Goal: Task Accomplishment & Management: Use online tool/utility

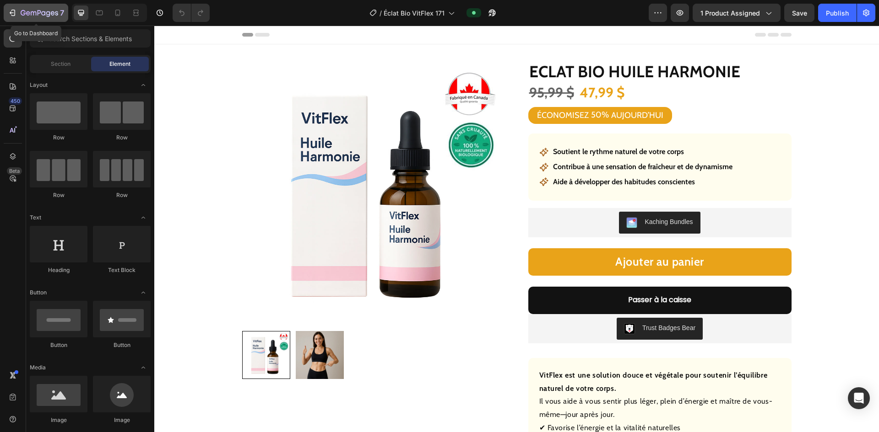
click at [16, 13] on icon "button" at bounding box center [12, 12] width 9 height 9
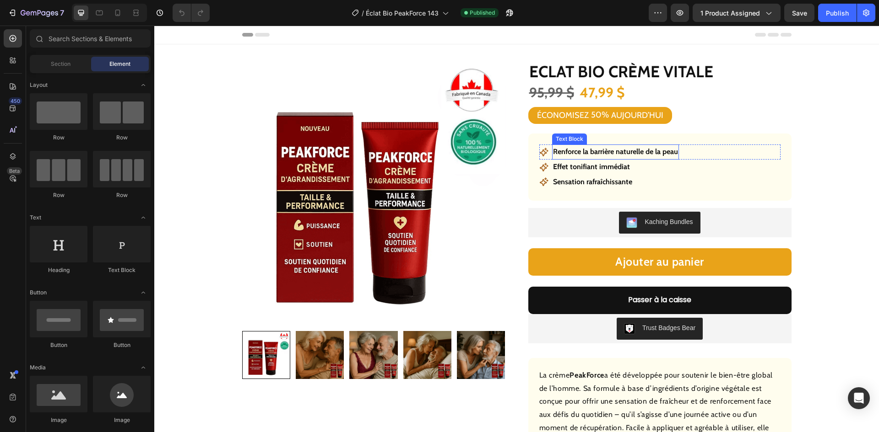
click at [641, 152] on p "Renforce la barrière naturelle de la peau" at bounding box center [615, 152] width 125 height 13
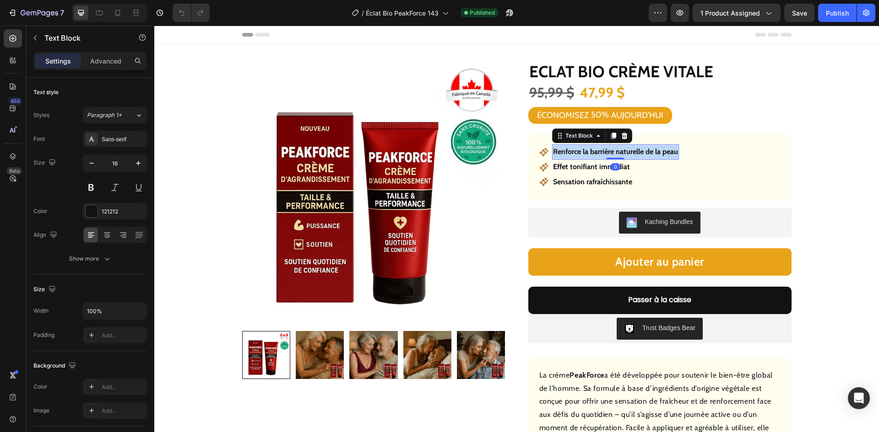
click at [641, 152] on p "Renforce la barrière naturelle de la peau" at bounding box center [615, 152] width 125 height 13
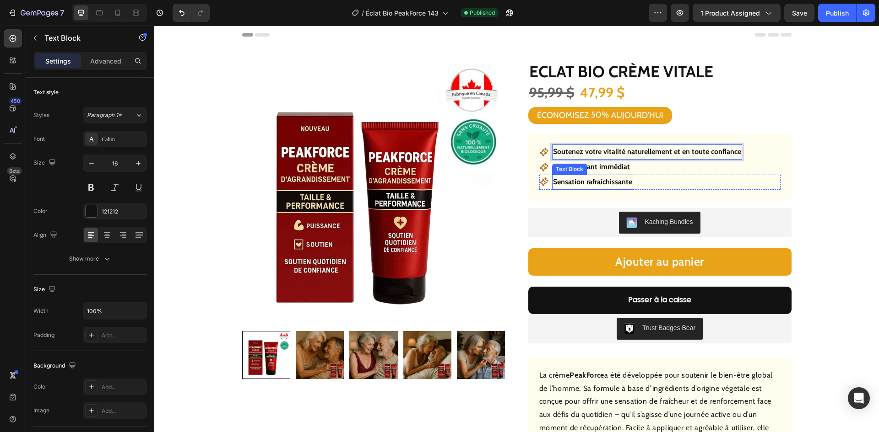
click at [581, 170] on div "Text Block" at bounding box center [569, 169] width 31 height 8
click at [693, 180] on div "Icon Sensation rafraîchissante Text Block 0 Row" at bounding box center [659, 182] width 241 height 15
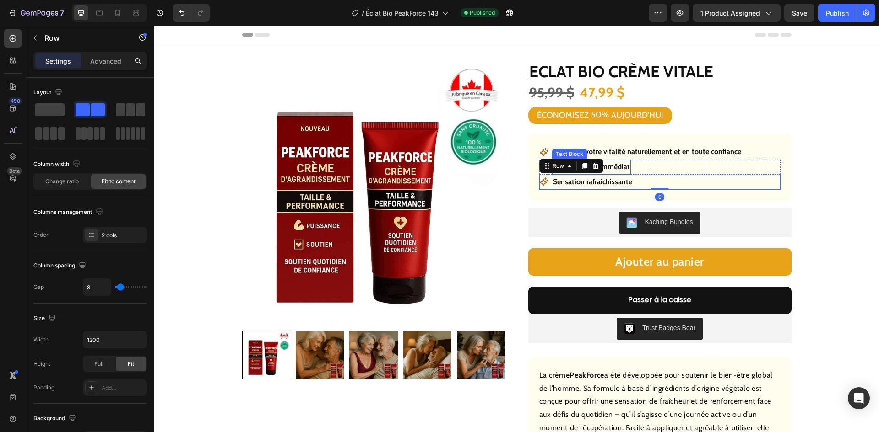
click at [619, 167] on p "Effet tonifiant immédiat" at bounding box center [591, 167] width 77 height 13
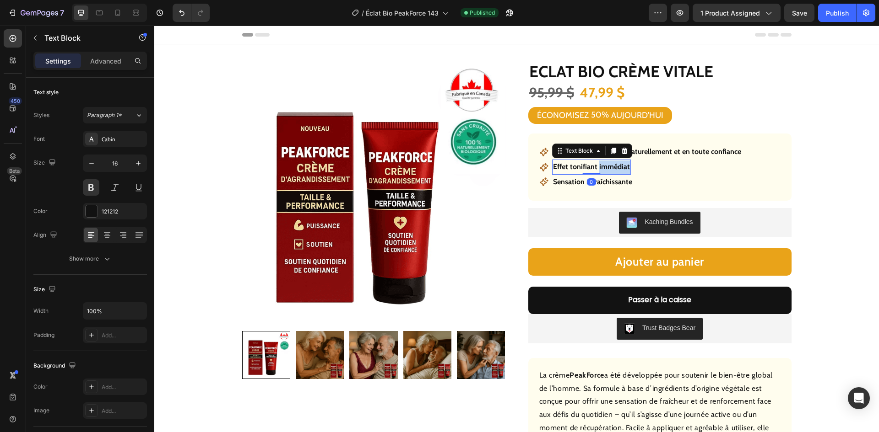
click at [619, 167] on p "Effet tonifiant immédiat" at bounding box center [591, 167] width 77 height 13
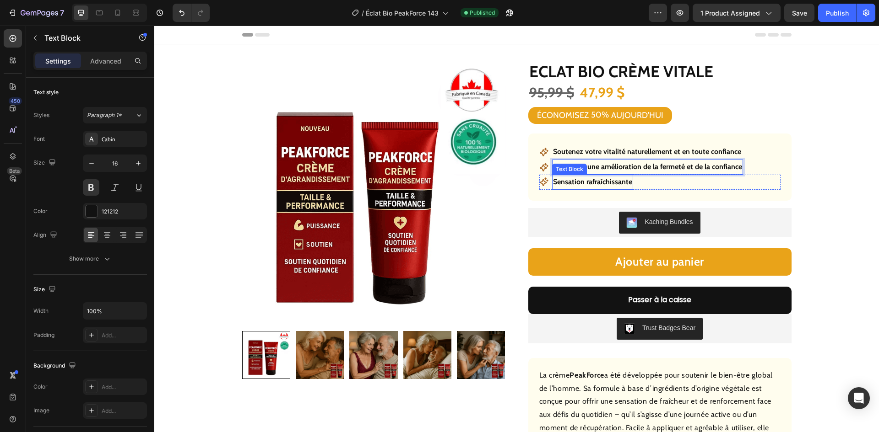
click at [605, 179] on p "Sensation rafraîchissante" at bounding box center [592, 182] width 79 height 13
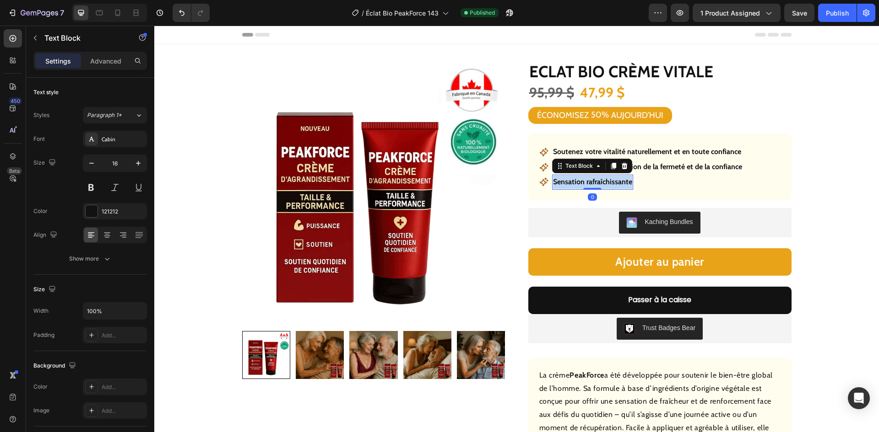
click at [605, 179] on p "Sensation rafraîchissante" at bounding box center [592, 182] width 79 height 13
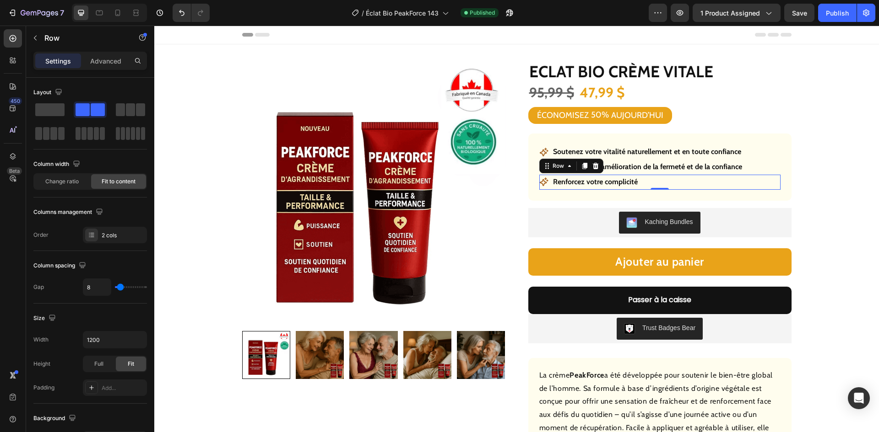
click at [663, 180] on div "Icon Renforcez votre complicité Text Block Row 0" at bounding box center [659, 182] width 241 height 15
click at [582, 168] on icon at bounding box center [584, 165] width 7 height 7
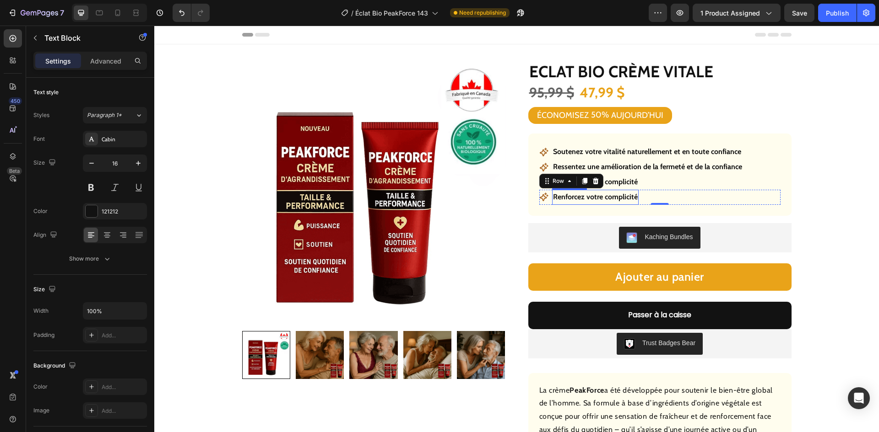
click at [588, 200] on p "Renforcez votre complicité" at bounding box center [595, 197] width 85 height 13
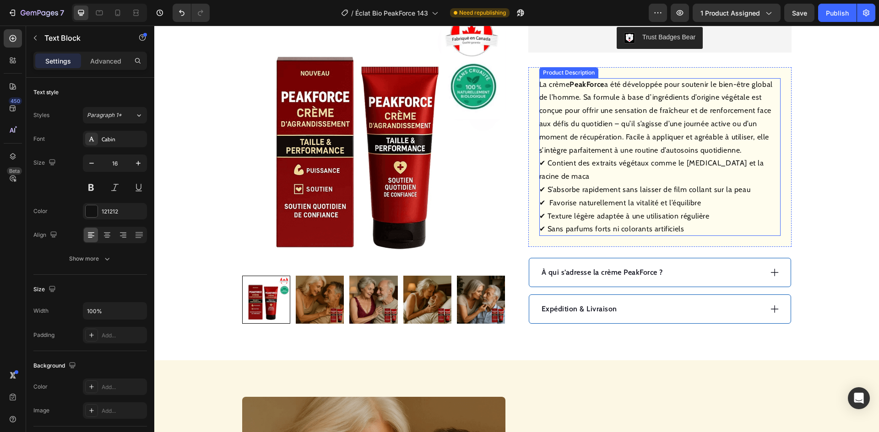
scroll to position [320, 0]
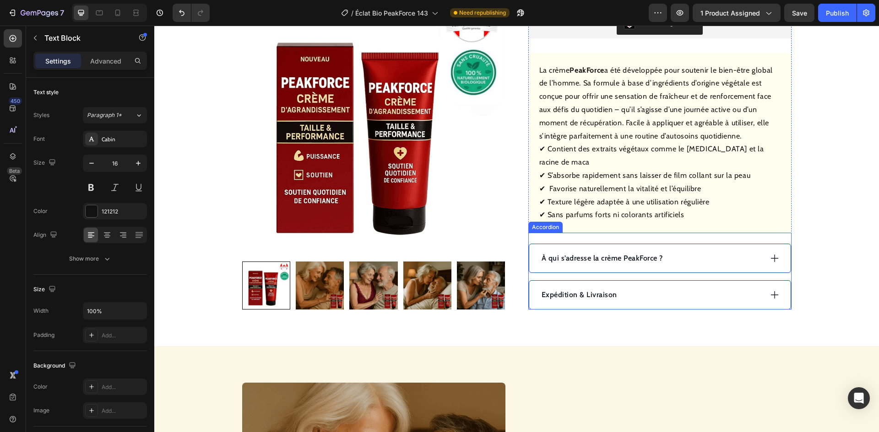
click at [616, 253] on p "À qui s’adresse la crème PeakForce ?" at bounding box center [601, 258] width 121 height 11
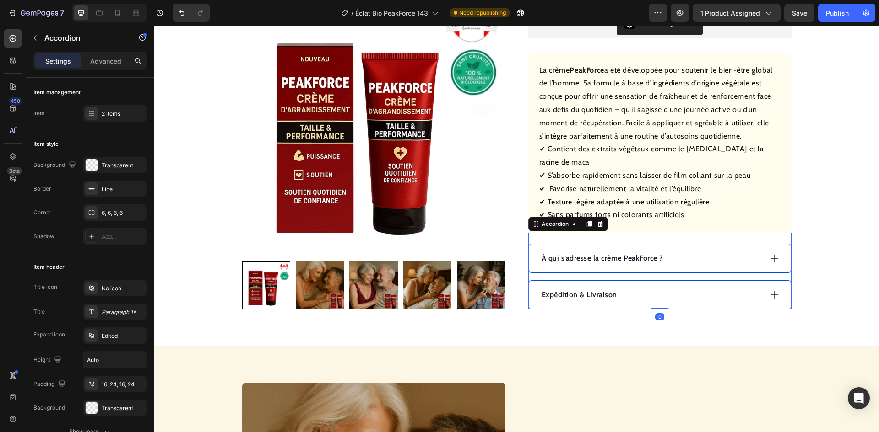
click at [616, 253] on p "À qui s’adresse la crème PeakForce ?" at bounding box center [601, 258] width 121 height 11
click at [668, 252] on div "Mode d’emploi" at bounding box center [651, 259] width 222 height 14
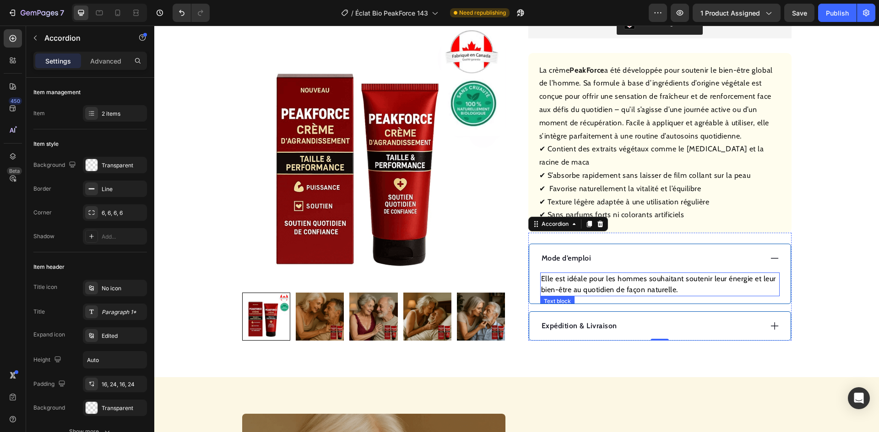
click at [604, 257] on div "Mode d’emploi" at bounding box center [659, 258] width 261 height 28
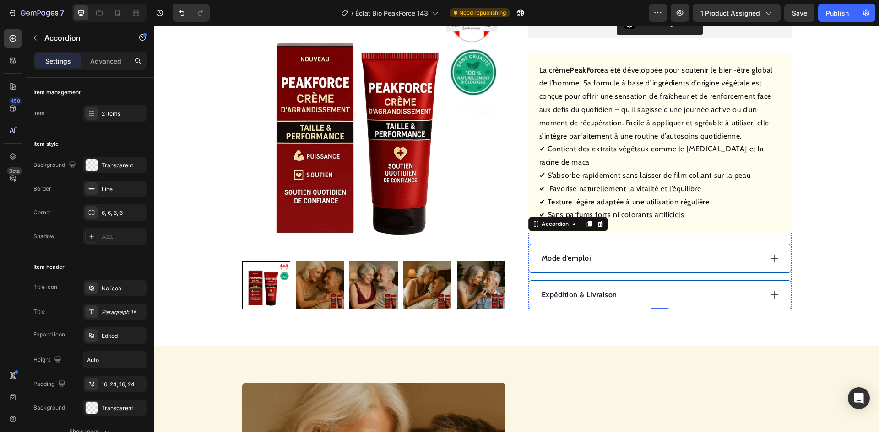
click at [607, 267] on div "Mode d’emploi Elle est idéale pour les hommes souhaitant soutenir leur énergie …" at bounding box center [659, 277] width 263 height 66
click at [608, 267] on div "Mode d’emploi Elle est idéale pour les hommes souhaitant soutenir leur énergie …" at bounding box center [659, 277] width 263 height 66
click at [624, 252] on div "Mode d’emploi" at bounding box center [651, 259] width 222 height 14
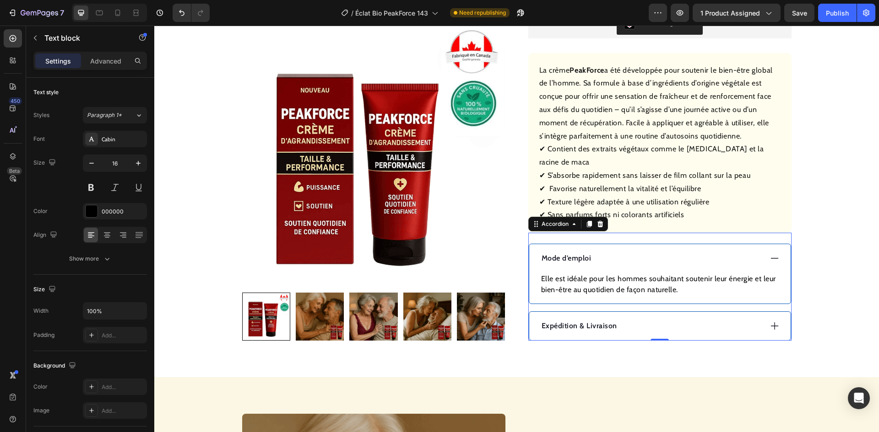
click at [634, 274] on p "Elle est idéale pour les hommes souhaitant soutenir leur énergie et leur bien-ê…" at bounding box center [660, 285] width 238 height 22
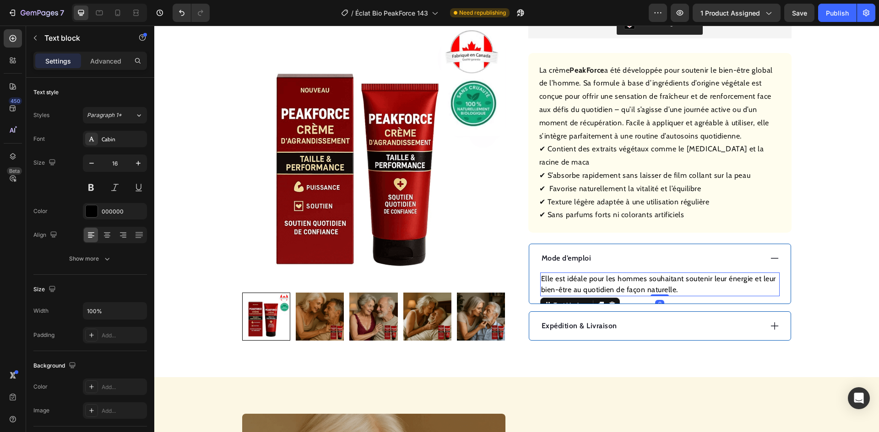
click at [634, 274] on p "Elle est idéale pour les hommes souhaitant soutenir leur énergie et leur bien-ê…" at bounding box center [660, 285] width 238 height 22
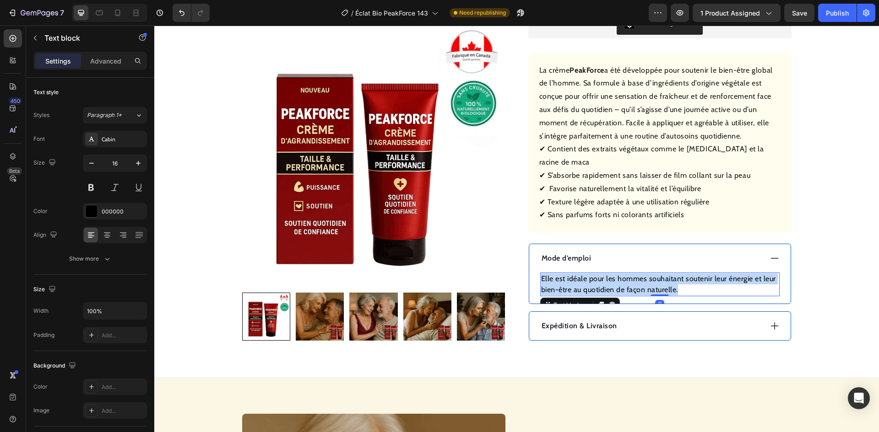
click at [634, 274] on p "Elle est idéale pour les hommes souhaitant soutenir leur énergie et leur bien-ê…" at bounding box center [660, 285] width 238 height 22
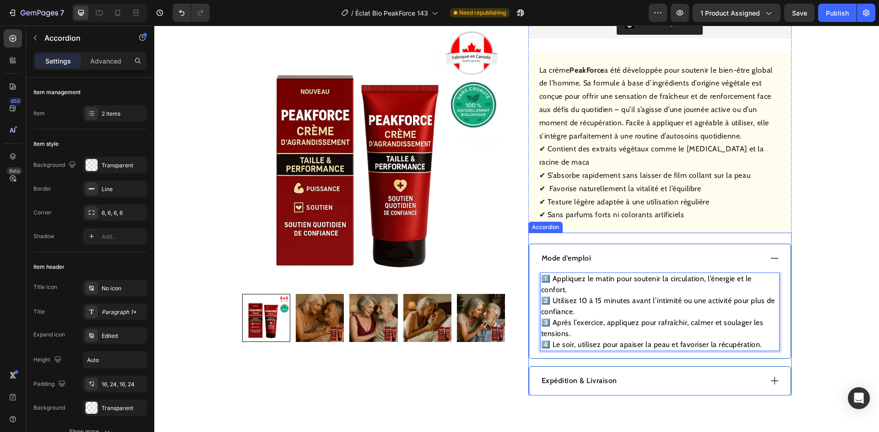
click at [635, 374] on div "Expédition & Livraison" at bounding box center [651, 381] width 222 height 14
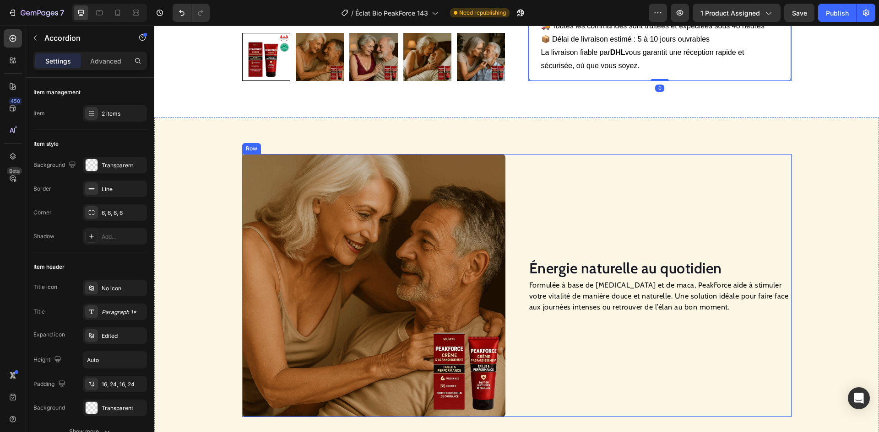
scroll to position [641, 0]
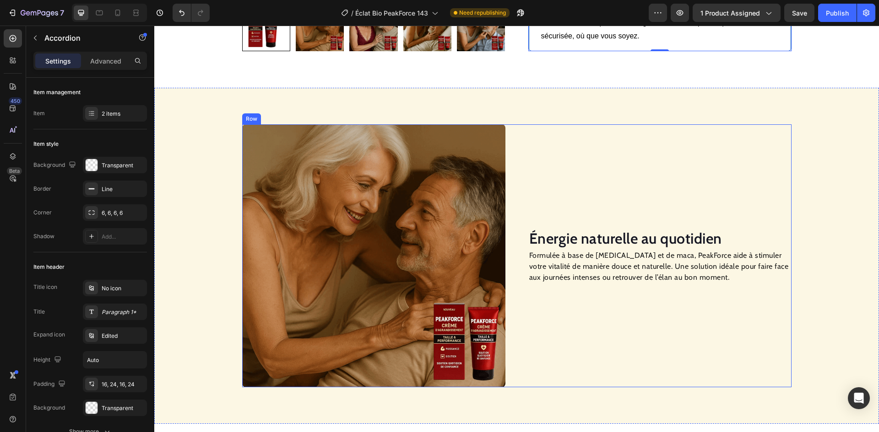
click at [579, 228] on h2 "Énergie naturelle au quotidien" at bounding box center [659, 238] width 263 height 21
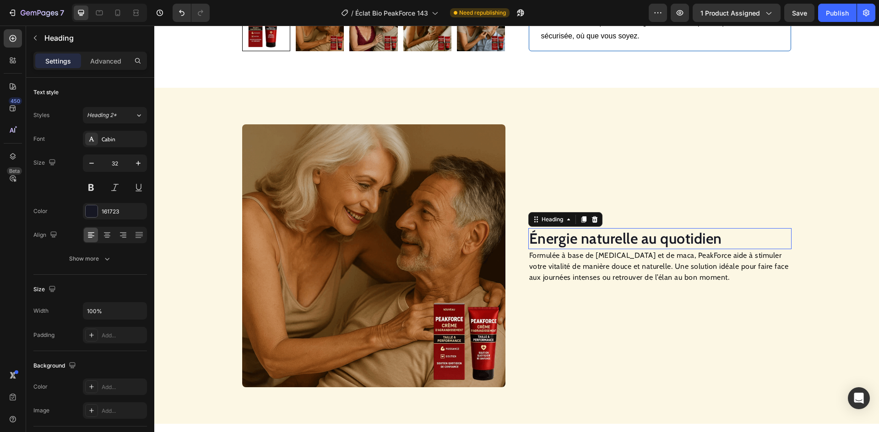
click at [579, 228] on h2 "Énergie naturelle au quotidien" at bounding box center [659, 238] width 263 height 21
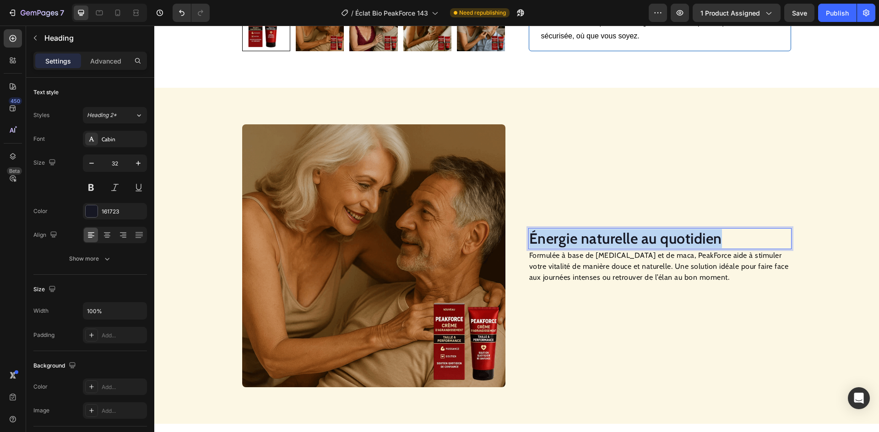
click at [579, 229] on p "Énergie naturelle au quotidien" at bounding box center [659, 238] width 261 height 19
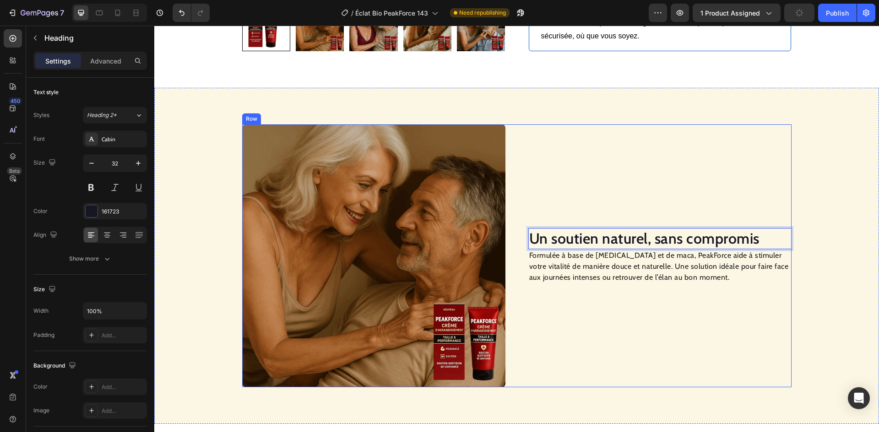
click at [588, 256] on p "Formulée à base de [MEDICAL_DATA] et de maca, PeakForce aide à stimuler votre v…" at bounding box center [659, 266] width 261 height 33
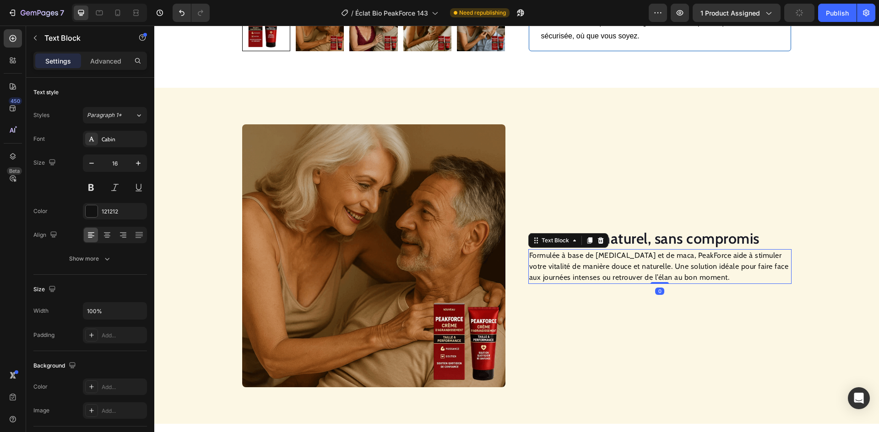
click at [588, 256] on p "Formulée à base de [MEDICAL_DATA] et de maca, PeakForce aide à stimuler votre v…" at bounding box center [659, 266] width 261 height 33
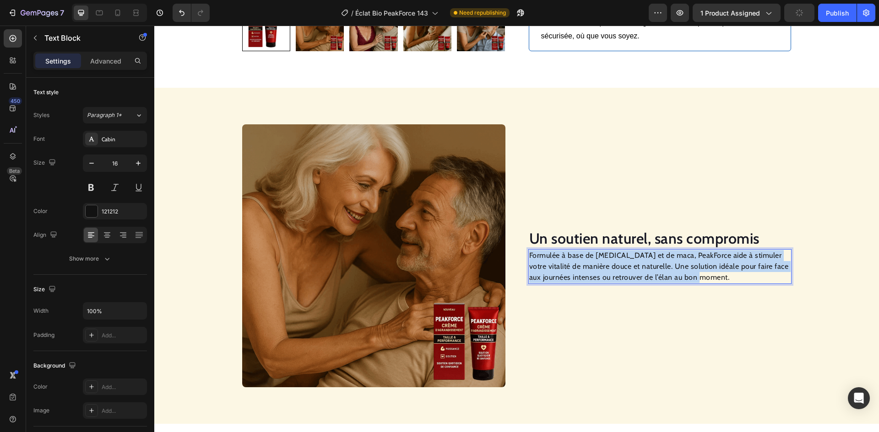
click at [588, 256] on p "Formulée à base de [MEDICAL_DATA] et de maca, PeakForce aide à stimuler votre v…" at bounding box center [659, 266] width 261 height 33
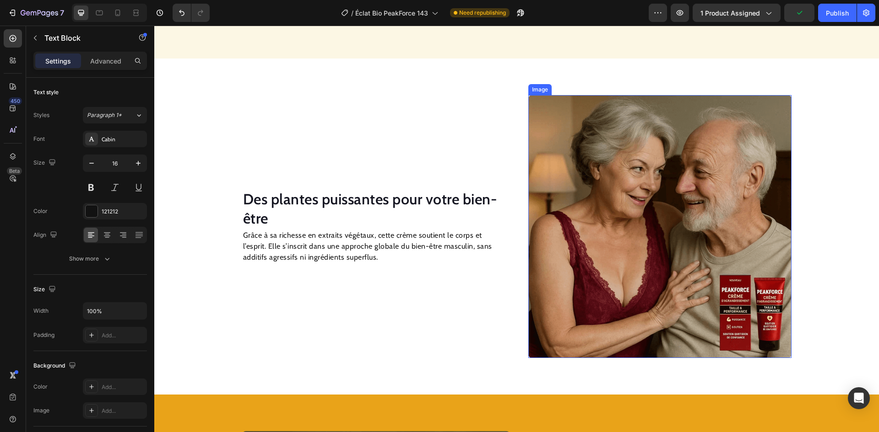
scroll to position [1007, 0]
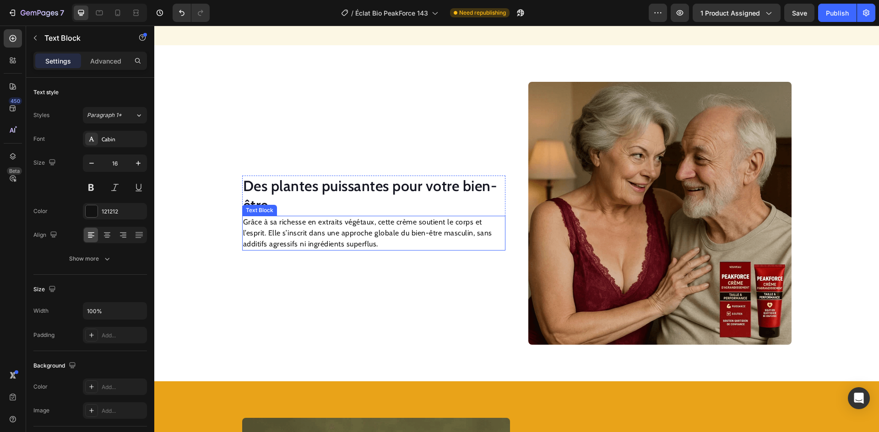
click at [342, 188] on h2 "Des plantes puissantes pour votre bien-être" at bounding box center [373, 196] width 263 height 40
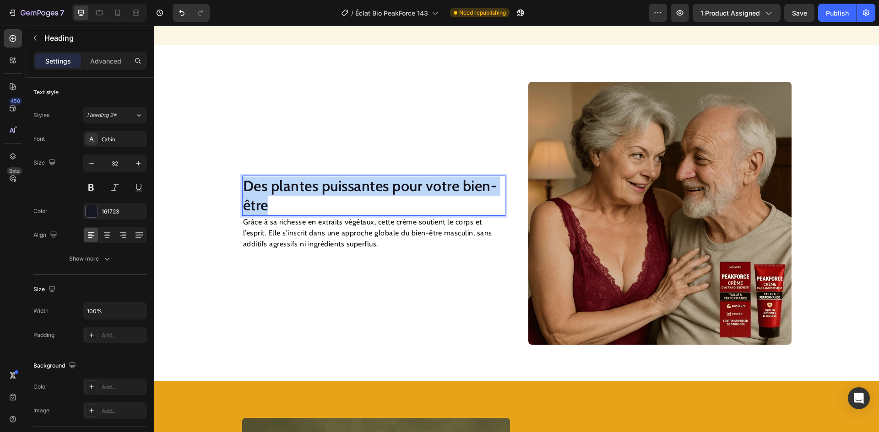
click at [342, 188] on p "Des plantes puissantes pour votre bien-être" at bounding box center [373, 196] width 261 height 38
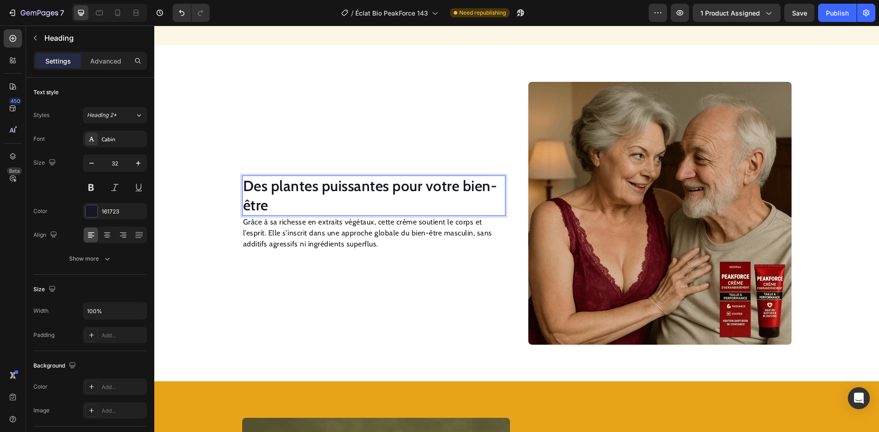
scroll to position [1016, 0]
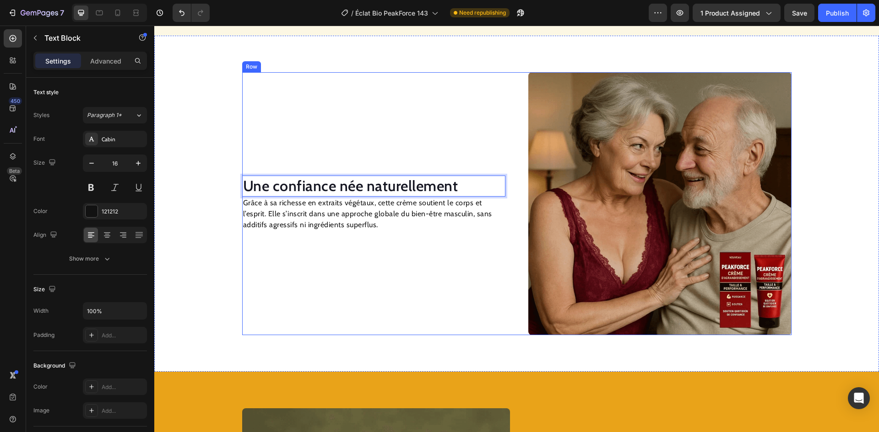
click at [360, 223] on p "Grâce à sa richesse en extraits végétaux, cette crème soutient le corps et l’es…" at bounding box center [373, 214] width 261 height 33
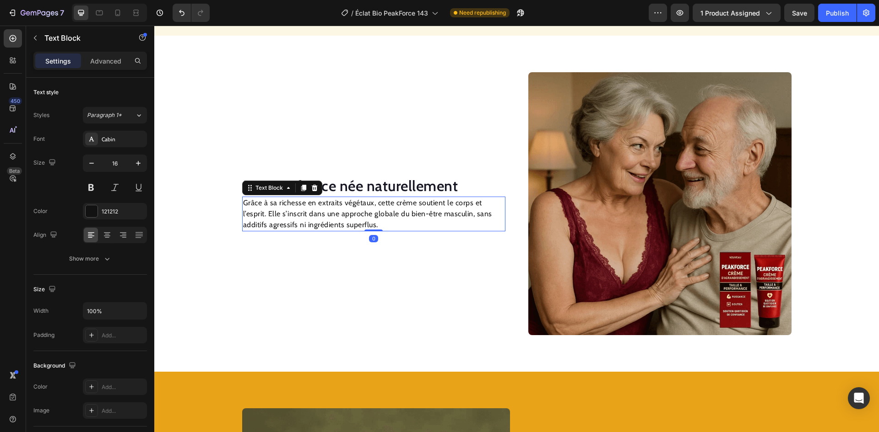
click at [360, 223] on p "Grâce à sa richesse en extraits végétaux, cette crème soutient le corps et l’es…" at bounding box center [373, 214] width 261 height 33
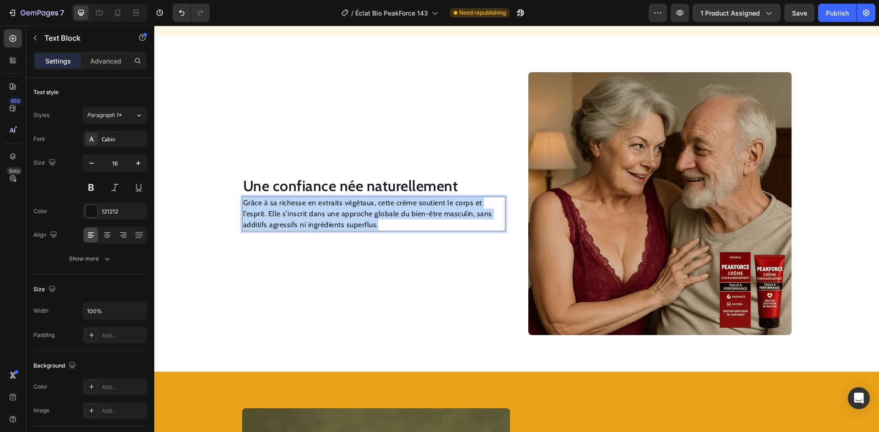
click at [360, 222] on p "Grâce à sa richesse en extraits végétaux, cette crème soutient le corps et l’es…" at bounding box center [373, 214] width 261 height 33
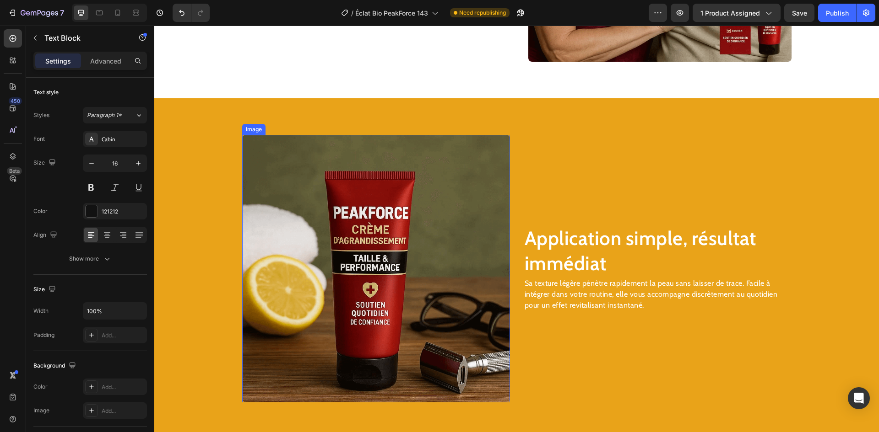
scroll to position [1291, 0]
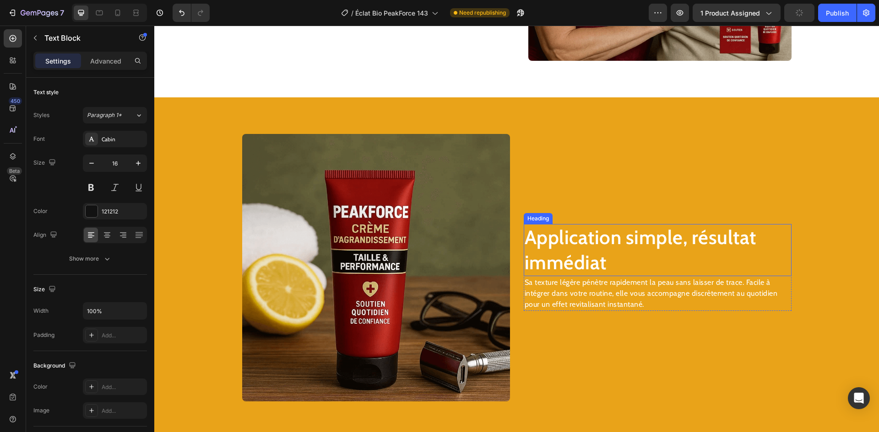
click at [567, 236] on h2 "Application simple, résultat immédiat" at bounding box center [658, 250] width 268 height 52
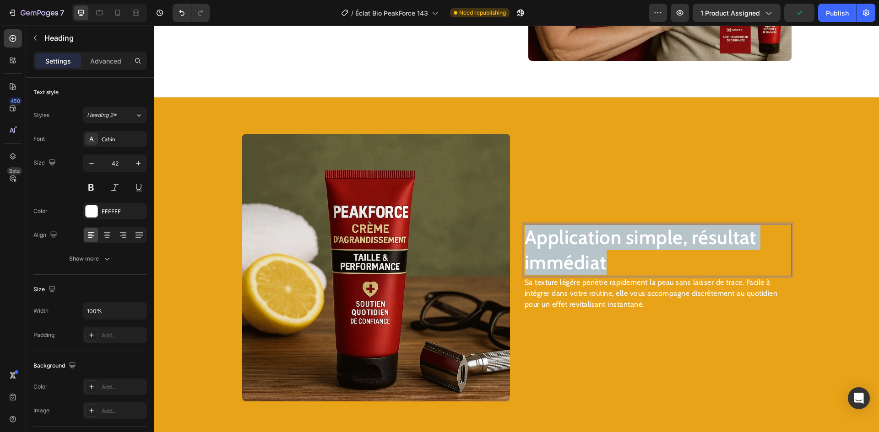
click at [567, 236] on p "Application simple, résultat immédiat" at bounding box center [657, 250] width 266 height 50
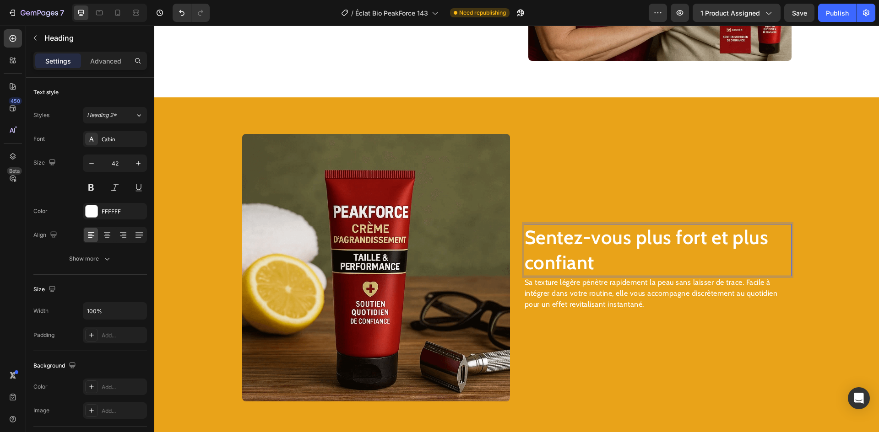
click at [602, 268] on p "Sentez-vous plus fort et plus confiant" at bounding box center [657, 250] width 266 height 50
click at [599, 287] on p "Sa texture légère pénètre rapidement la peau sans laisser de trace. Facile à in…" at bounding box center [657, 293] width 266 height 33
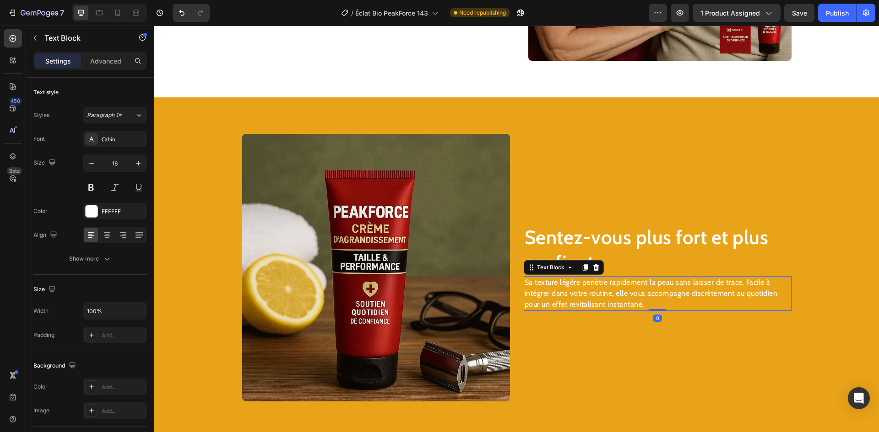
click at [599, 287] on p "Sa texture légère pénètre rapidement la peau sans laisser de trace. Facile à in…" at bounding box center [657, 293] width 266 height 33
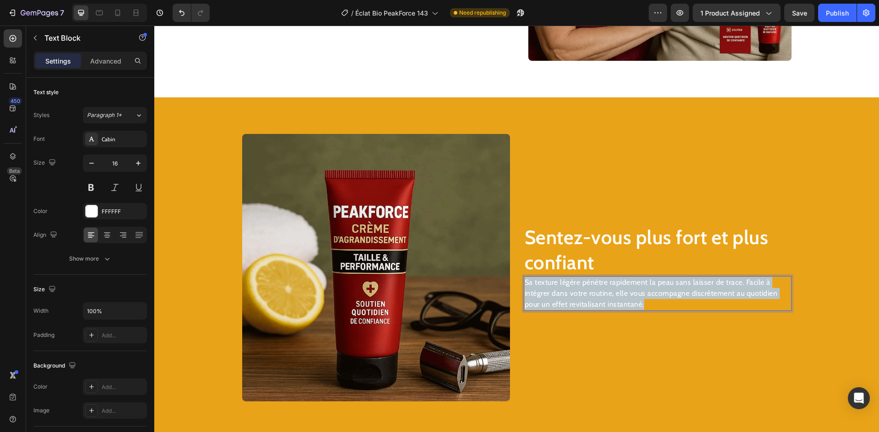
click at [599, 287] on p "Sa texture légère pénètre rapidement la peau sans laisser de trace. Facile à in…" at bounding box center [657, 293] width 266 height 33
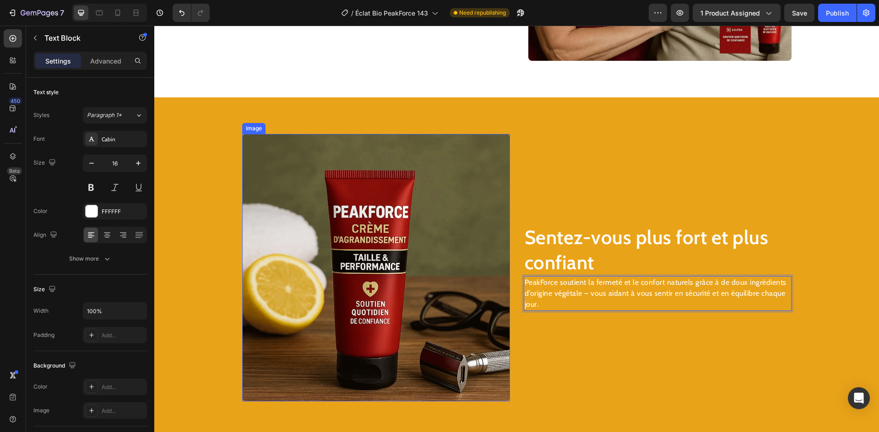
scroll to position [1474, 0]
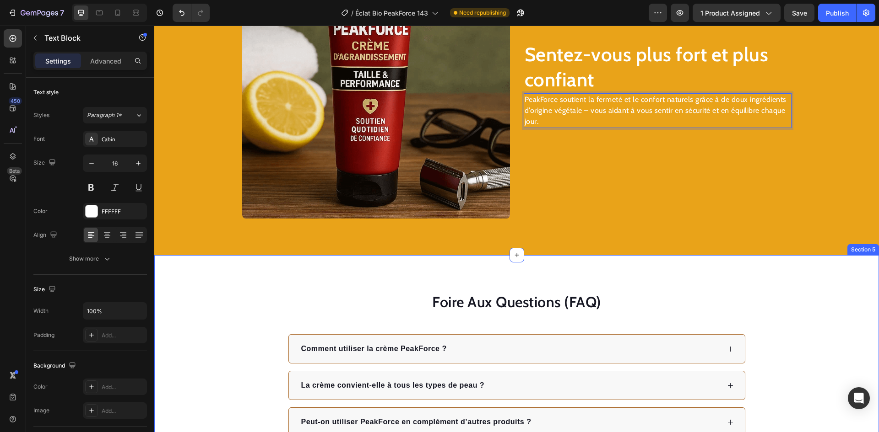
click at [682, 268] on div "Foire Aux Questions (FAQ) Heading Comment utiliser la crème PeakForce ? La crèm…" at bounding box center [516, 401] width 724 height 292
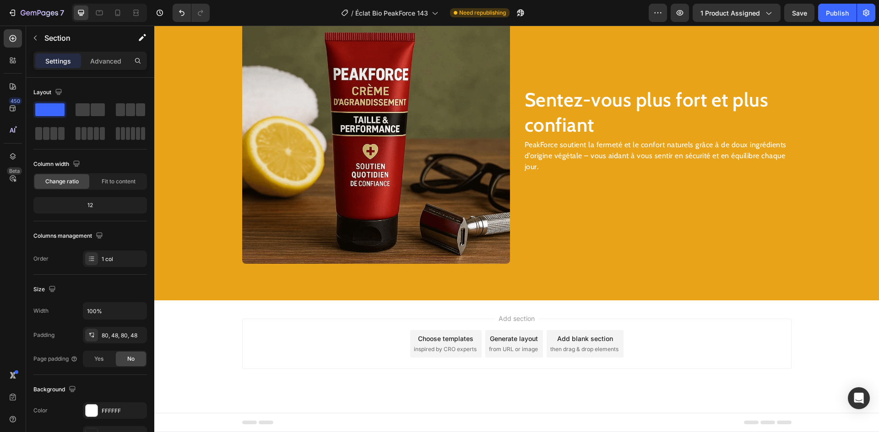
scroll to position [1429, 0]
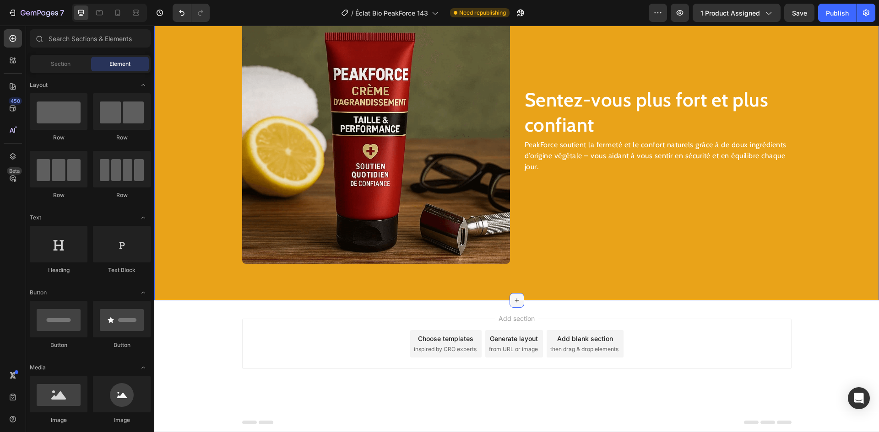
click at [513, 298] on icon at bounding box center [516, 300] width 7 height 7
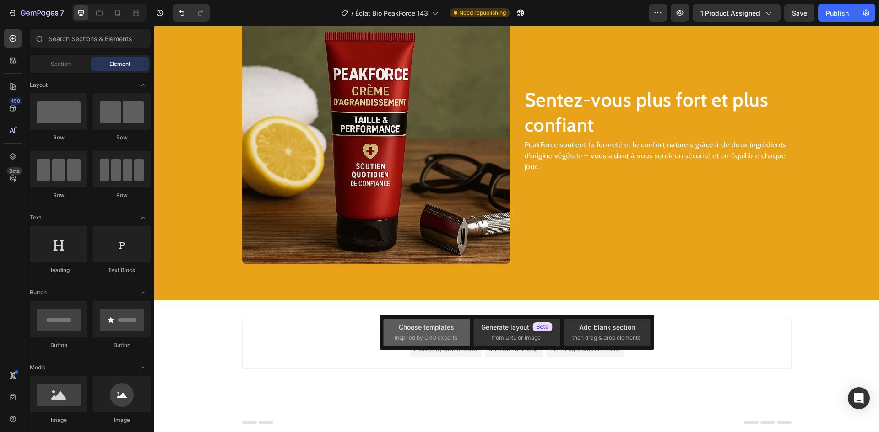
click at [447, 329] on div "Choose templates" at bounding box center [426, 328] width 55 height 10
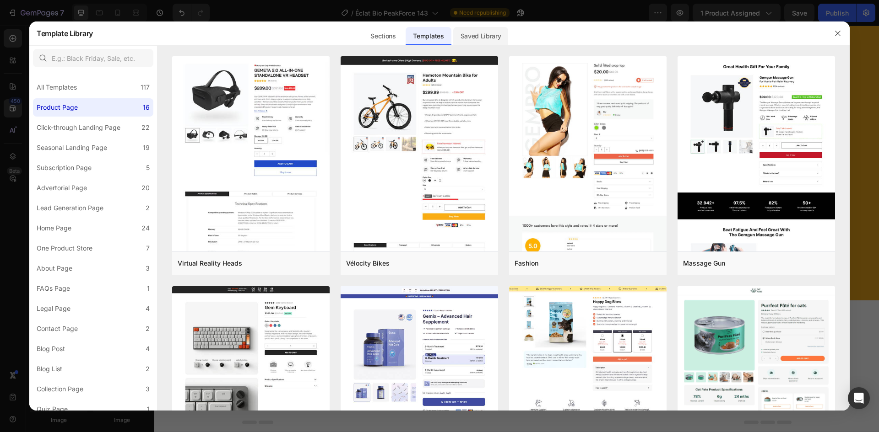
click at [484, 33] on div "Saved Library" at bounding box center [480, 36] width 55 height 18
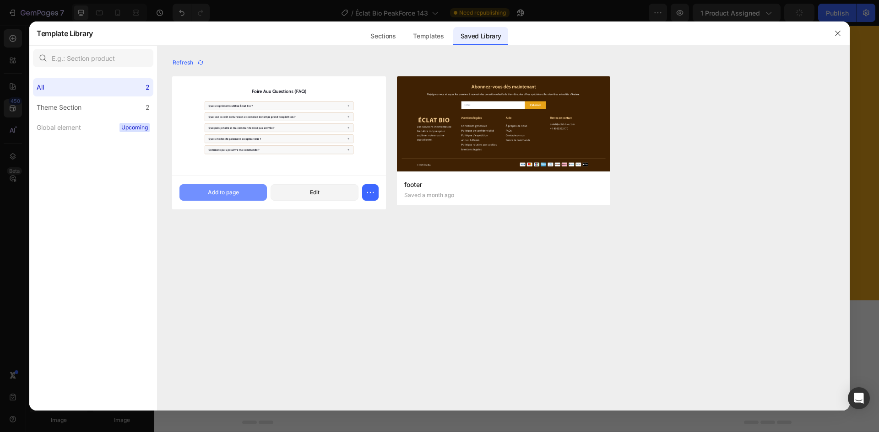
click at [230, 190] on div "Add to page" at bounding box center [223, 193] width 31 height 8
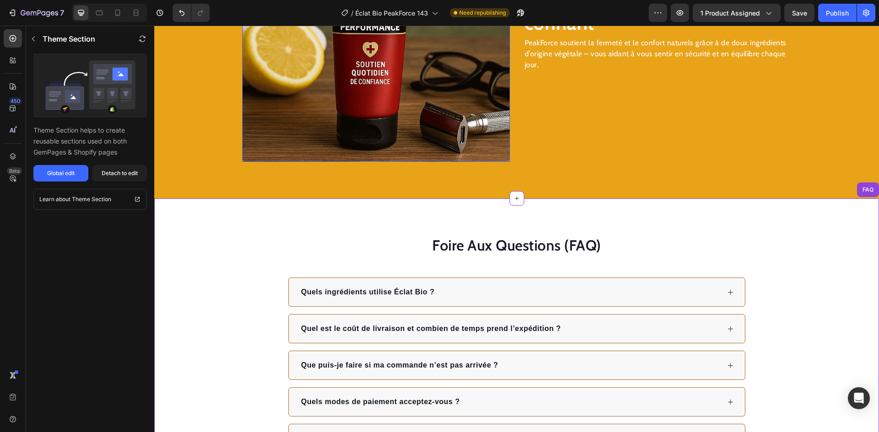
scroll to position [1521, 0]
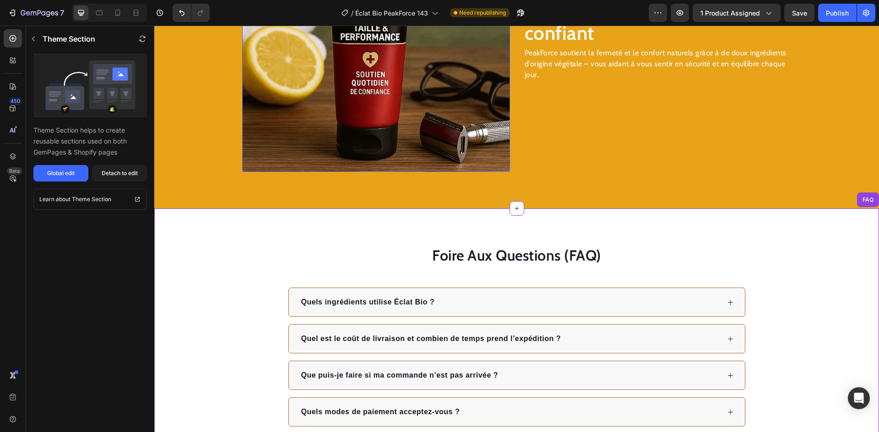
click at [315, 86] on img at bounding box center [376, 38] width 268 height 268
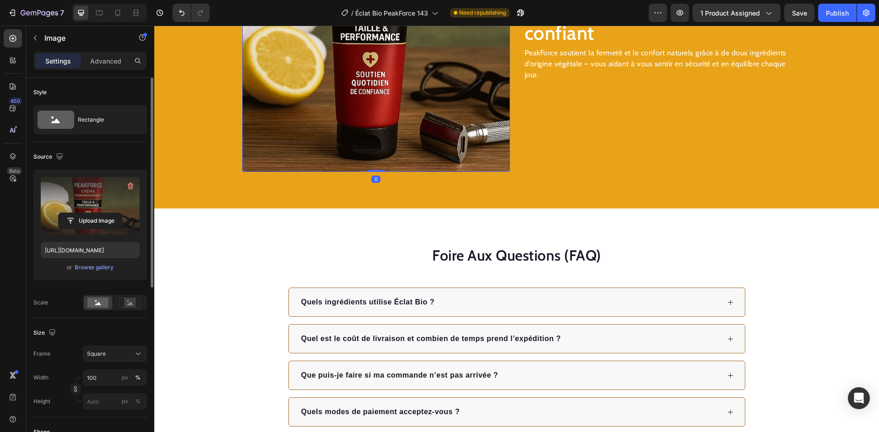
click at [94, 211] on label at bounding box center [90, 206] width 99 height 58
click at [94, 213] on input "file" at bounding box center [90, 221] width 63 height 16
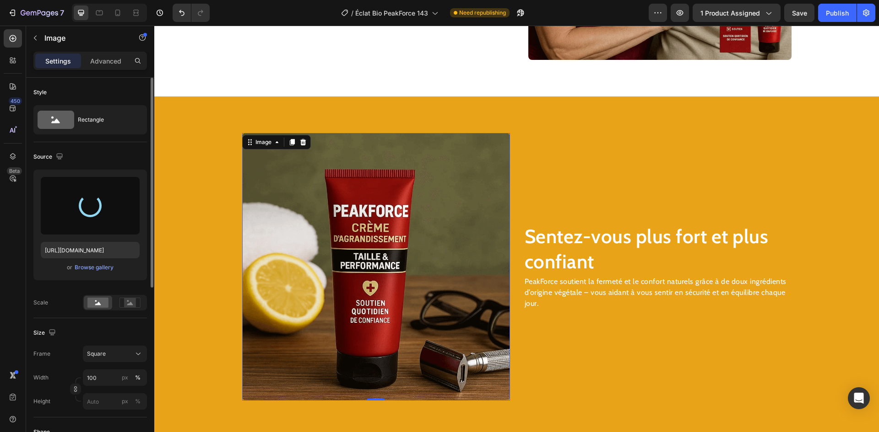
type input "[URL][DOMAIN_NAME]"
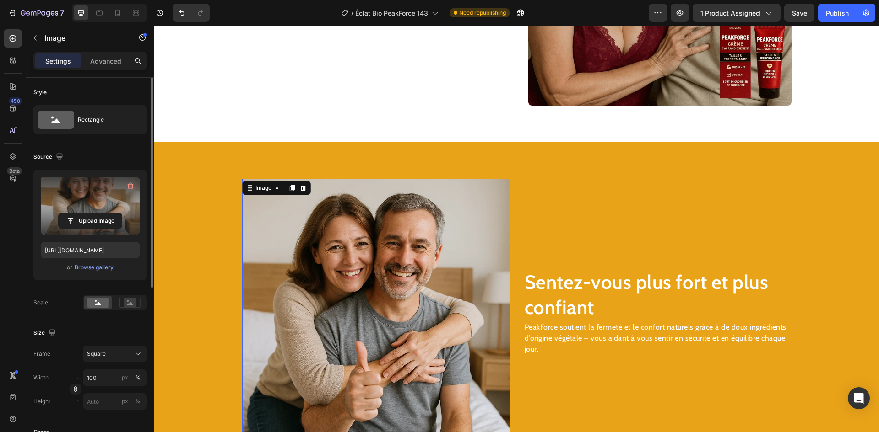
scroll to position [1200, 0]
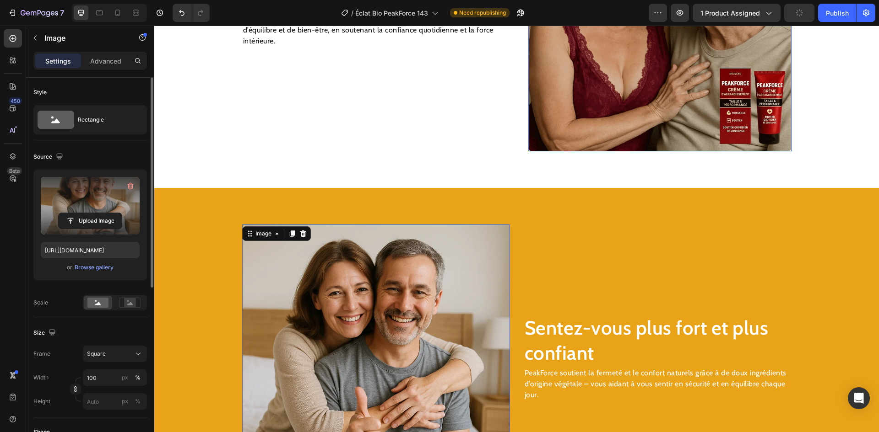
click at [641, 76] on img at bounding box center [659, 19] width 263 height 263
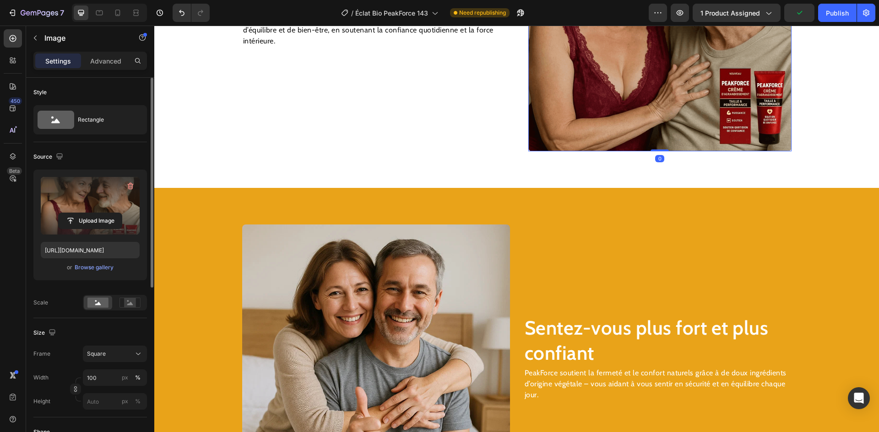
click at [88, 212] on label at bounding box center [90, 206] width 99 height 58
click at [88, 213] on input "file" at bounding box center [90, 221] width 63 height 16
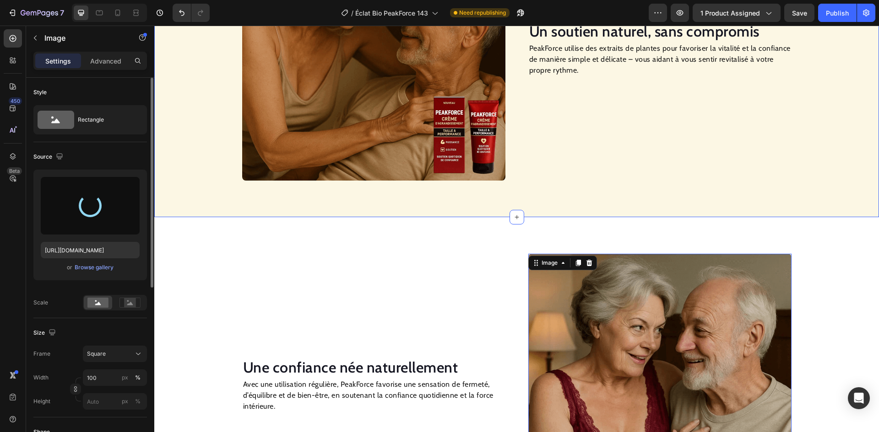
scroll to position [834, 0]
type input "[URL][DOMAIN_NAME]"
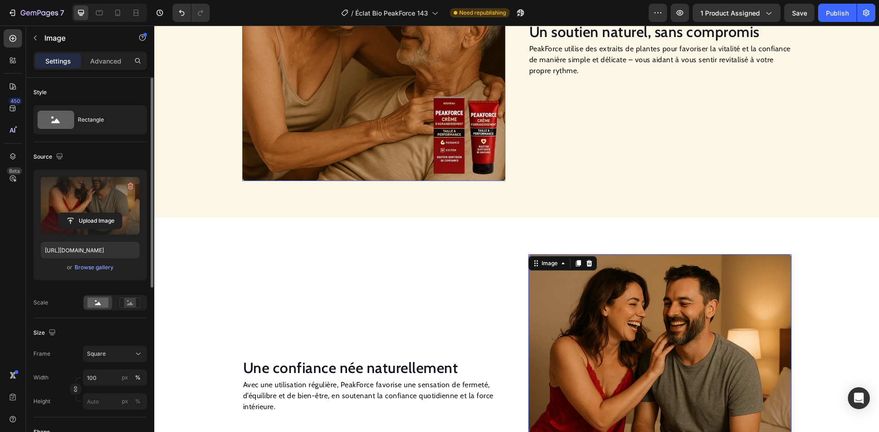
click at [394, 108] on img at bounding box center [373, 49] width 263 height 263
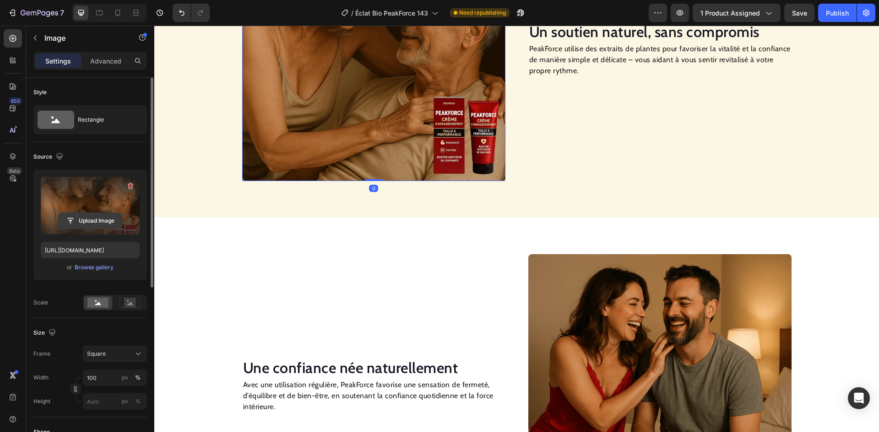
click at [69, 213] on input "file" at bounding box center [90, 221] width 63 height 16
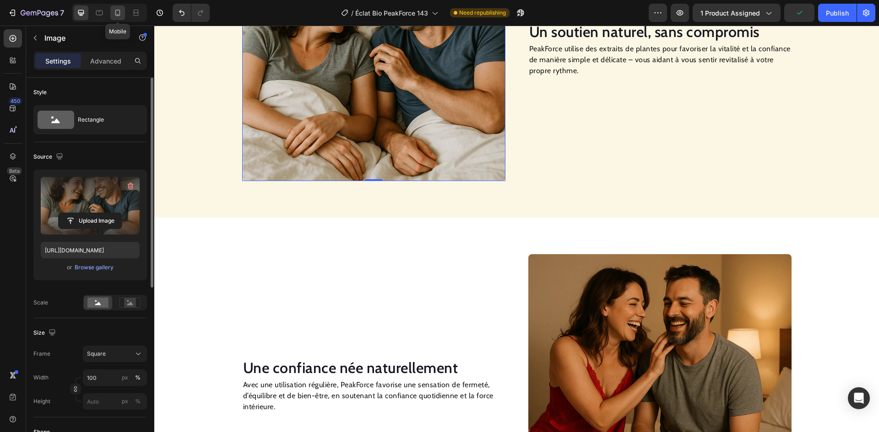
click at [119, 14] on icon at bounding box center [117, 13] width 5 height 6
type input "[URL][DOMAIN_NAME]"
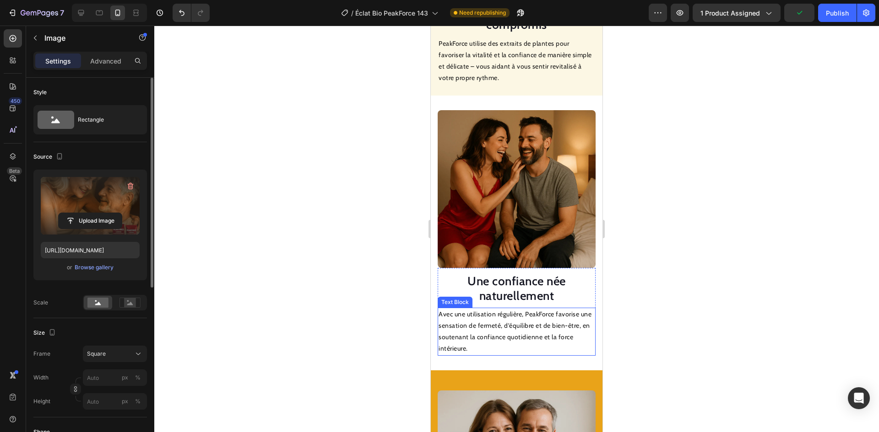
scroll to position [1023, 0]
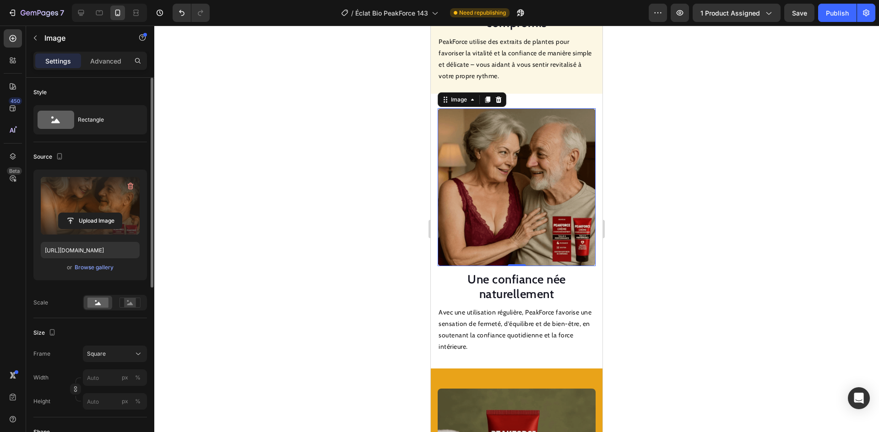
drag, startPoint x: 525, startPoint y: 221, endPoint x: 833, endPoint y: 254, distance: 309.3
click at [525, 221] on img at bounding box center [516, 187] width 158 height 158
click at [84, 223] on input "file" at bounding box center [90, 221] width 63 height 16
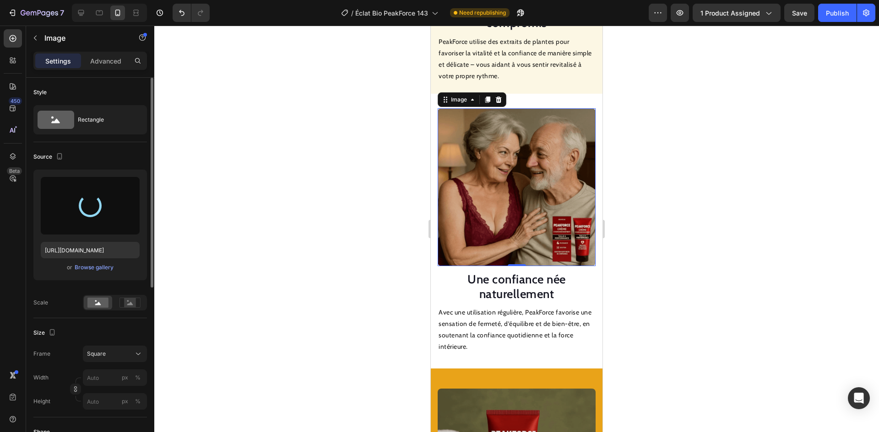
type input "[URL][DOMAIN_NAME]"
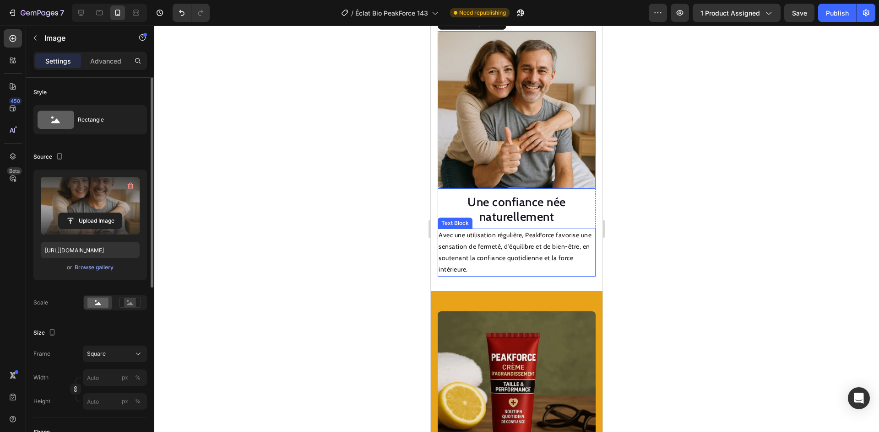
scroll to position [1161, 0]
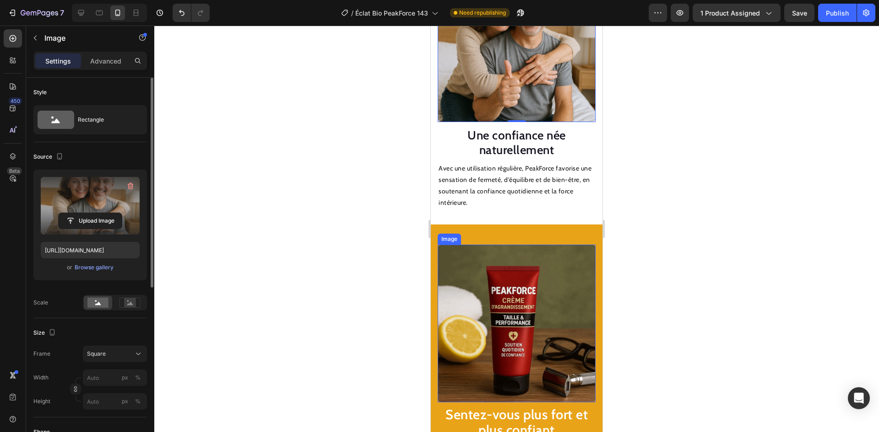
click at [496, 290] on img at bounding box center [516, 324] width 158 height 158
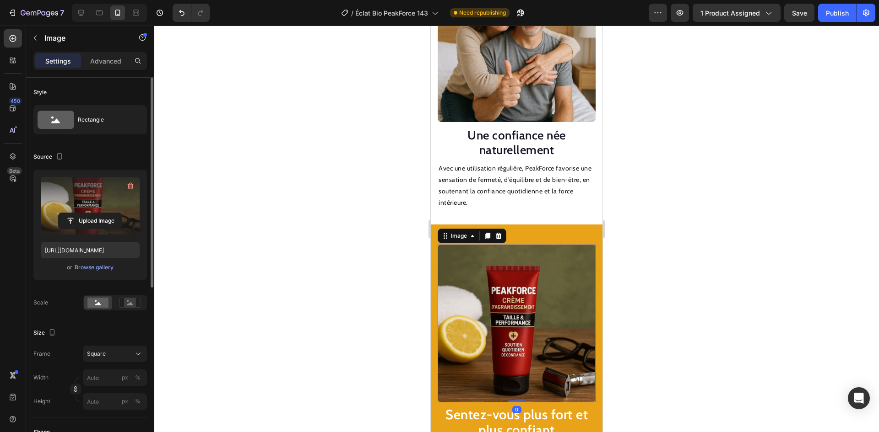
click at [76, 211] on label at bounding box center [90, 206] width 99 height 58
click at [76, 213] on input "file" at bounding box center [90, 221] width 63 height 16
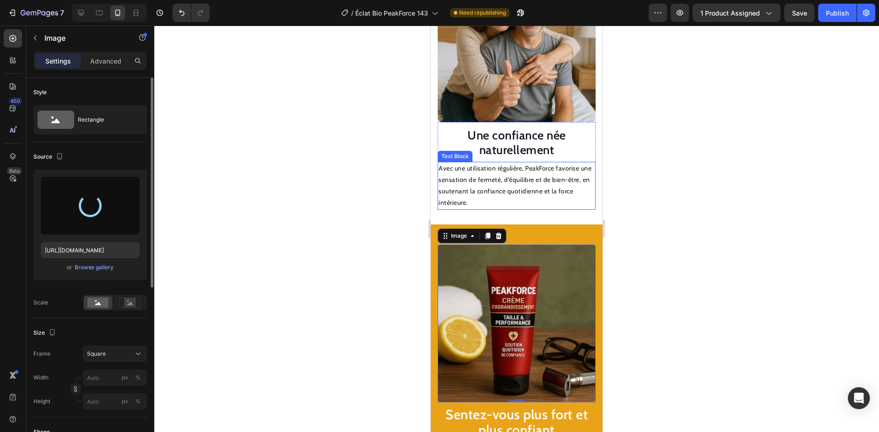
type input "[URL][DOMAIN_NAME]"
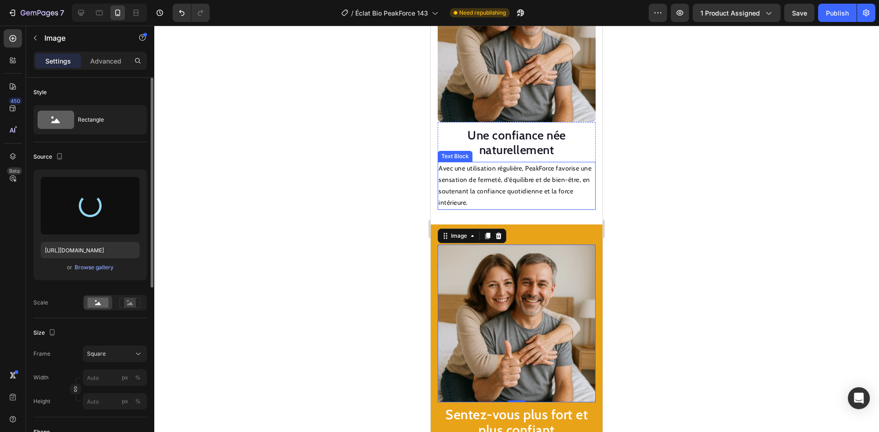
scroll to position [1069, 0]
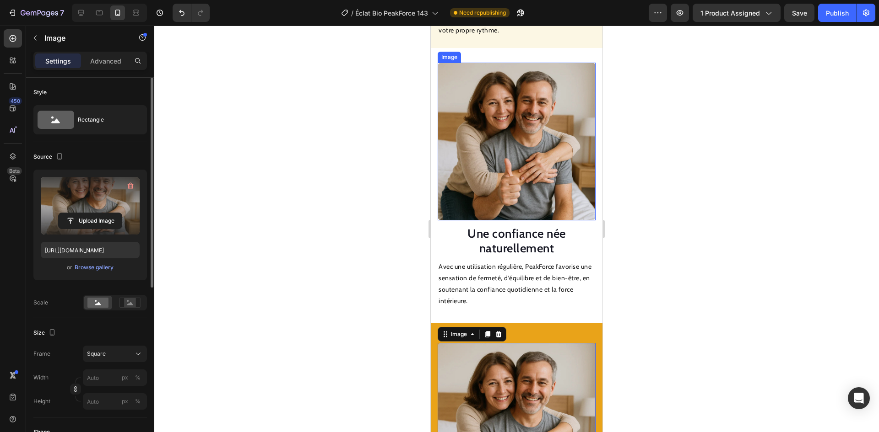
click at [499, 155] on img at bounding box center [516, 142] width 158 height 158
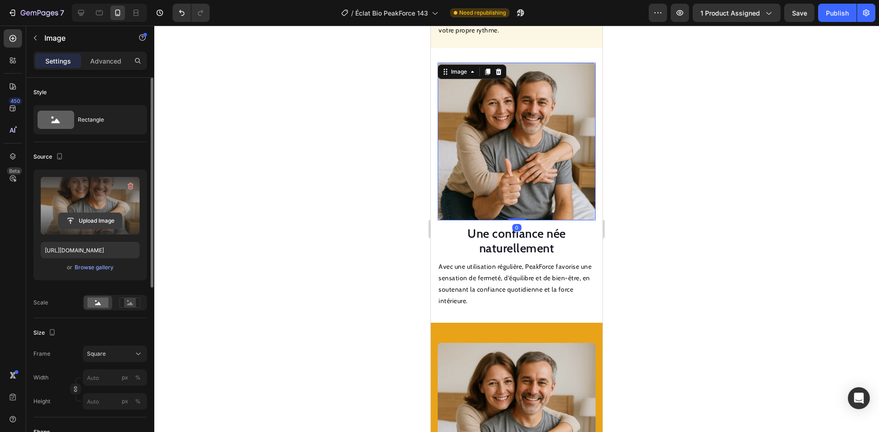
click at [67, 218] on input "file" at bounding box center [90, 221] width 63 height 16
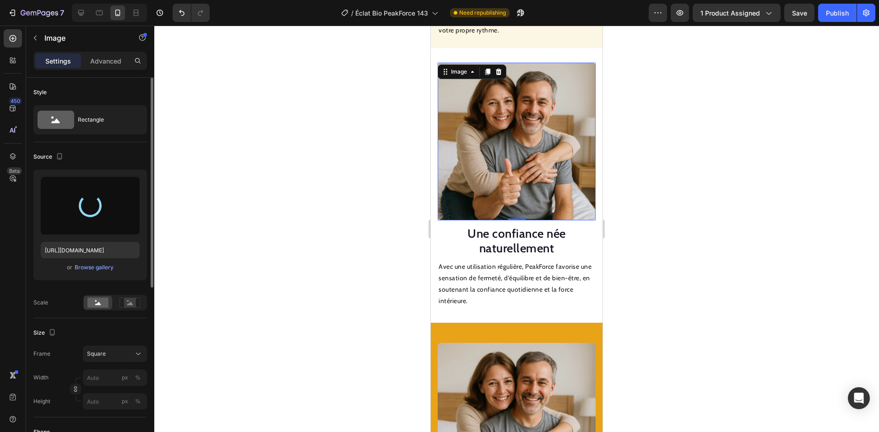
type input "[URL][DOMAIN_NAME]"
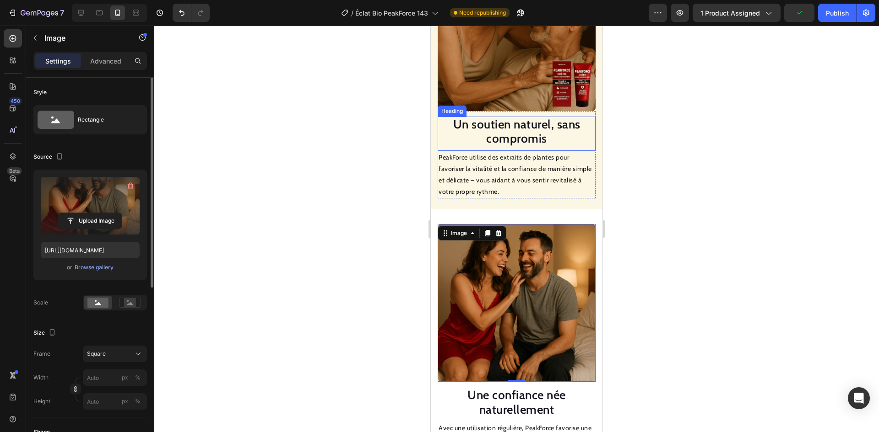
scroll to position [886, 0]
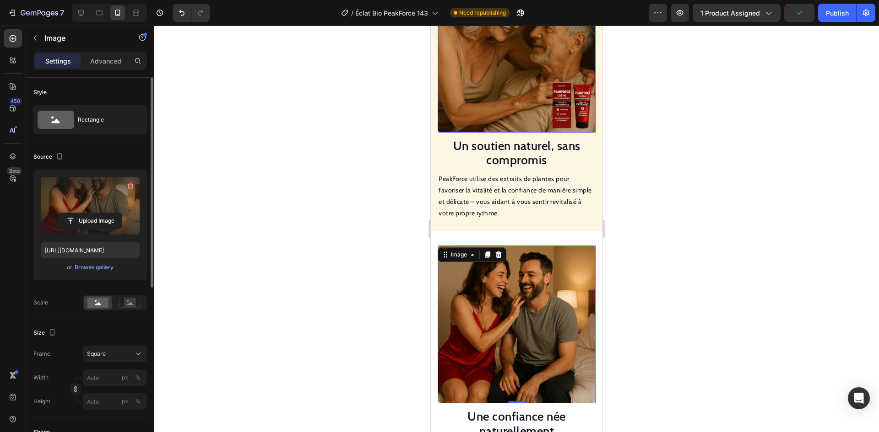
click at [504, 93] on img at bounding box center [516, 54] width 158 height 158
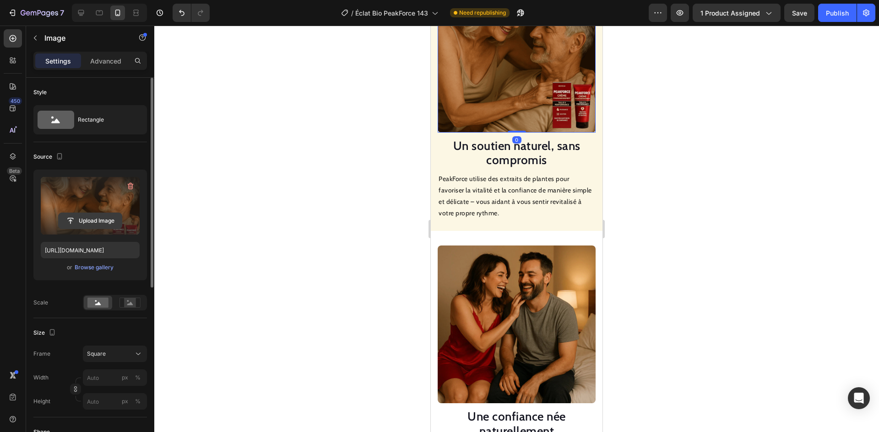
click at [109, 216] on input "file" at bounding box center [90, 221] width 63 height 16
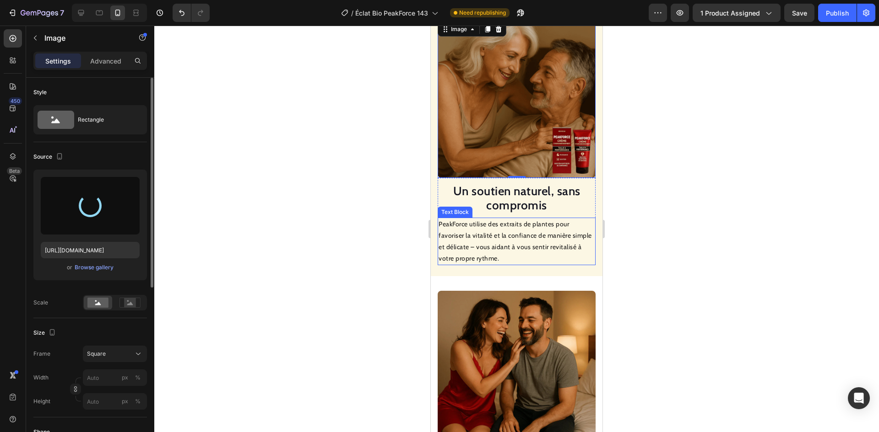
type input "[URL][DOMAIN_NAME]"
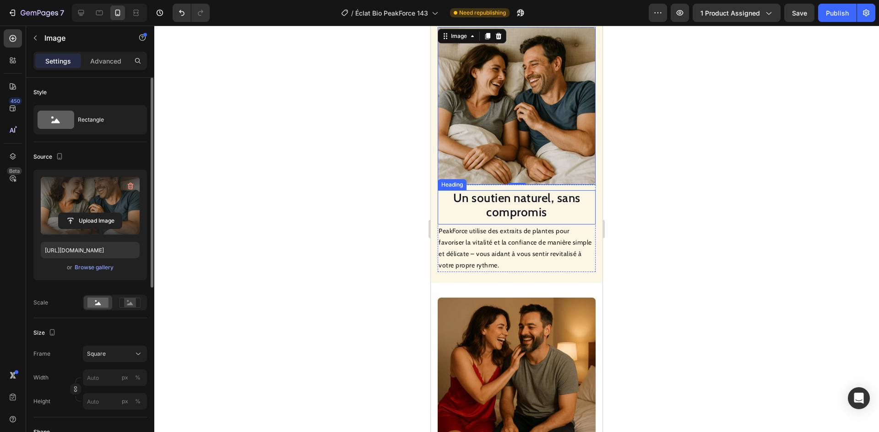
scroll to position [749, 0]
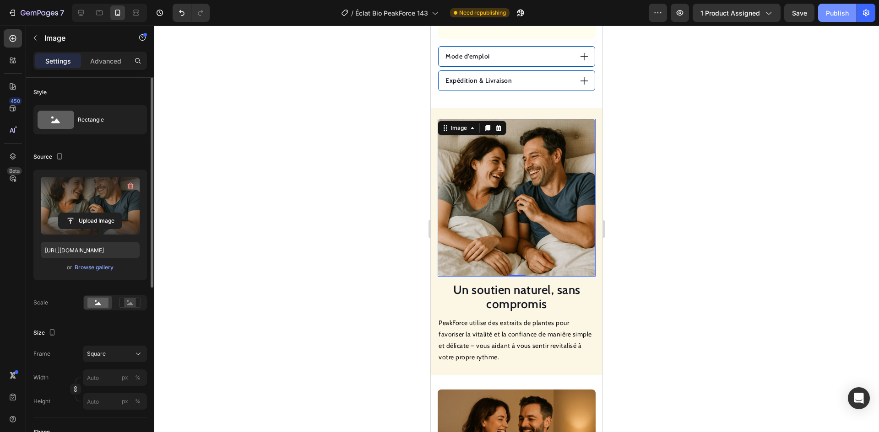
click at [838, 16] on div "Publish" at bounding box center [837, 13] width 23 height 10
click at [80, 16] on icon at bounding box center [80, 12] width 9 height 9
type input "100"
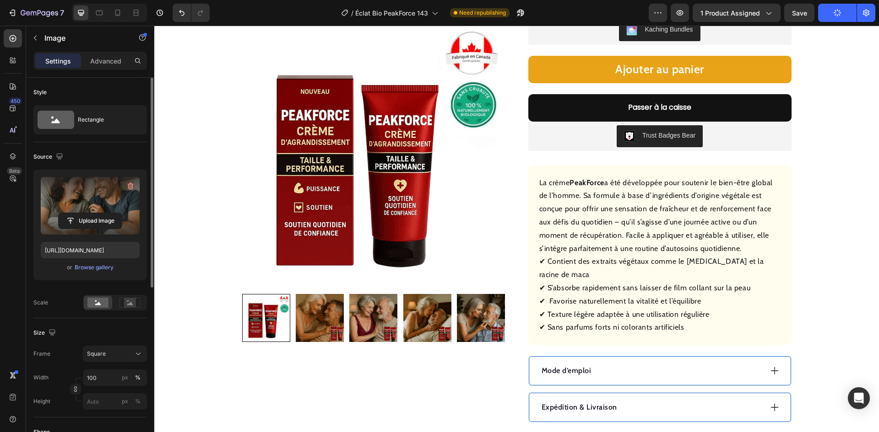
scroll to position [129, 0]
